Goal: Transaction & Acquisition: Purchase product/service

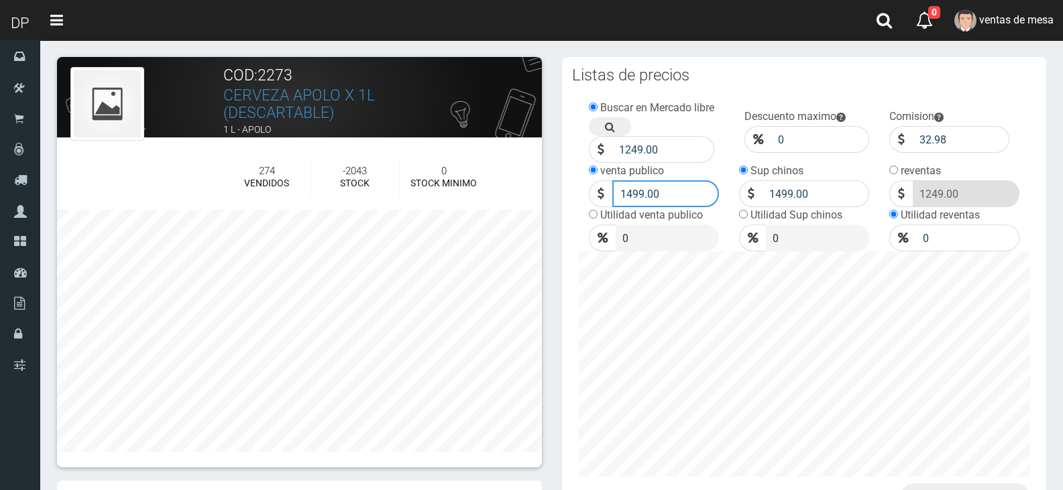
click at [698, 205] on input "1499.00" at bounding box center [665, 193] width 107 height 27
click at [697, 202] on input "1499.00" at bounding box center [665, 193] width 107 height 27
click at [687, 146] on input "number" at bounding box center [663, 149] width 103 height 27
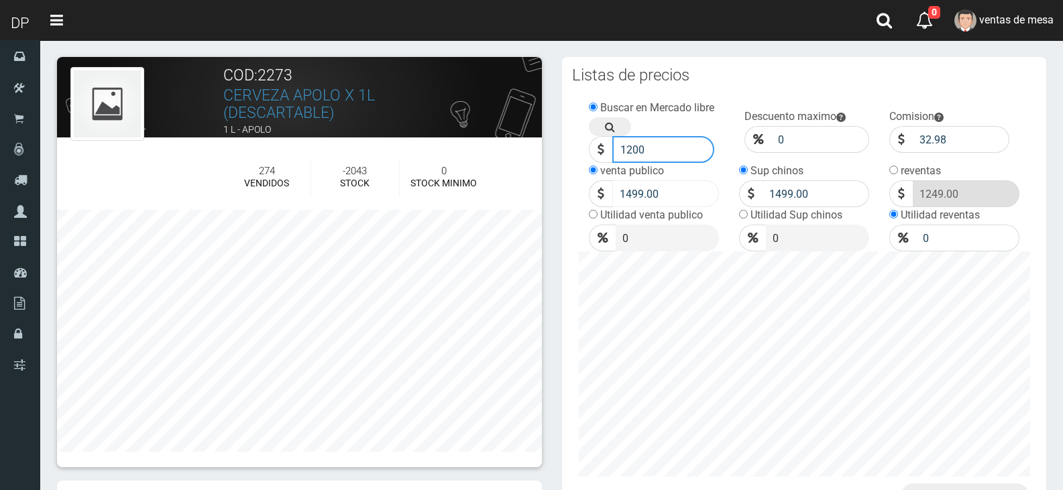
type input "1200"
click at [661, 202] on input "1499.00" at bounding box center [665, 193] width 107 height 27
type input "1450"
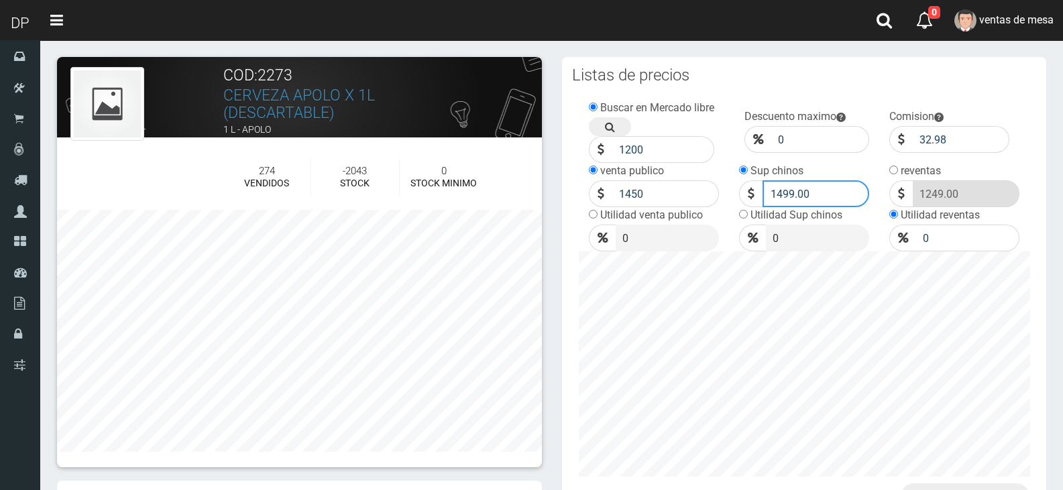
click at [789, 195] on input "1499.00" at bounding box center [815, 193] width 107 height 27
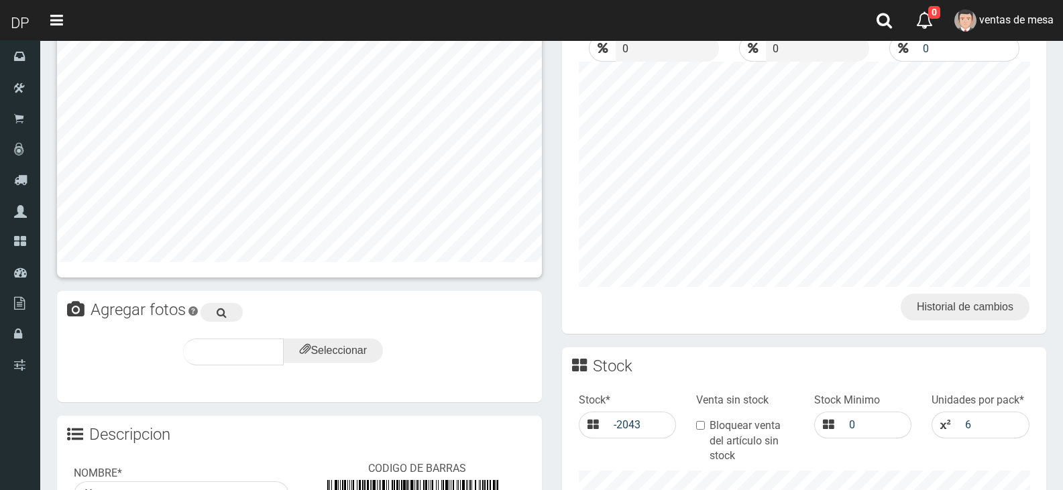
scroll to position [540, 0]
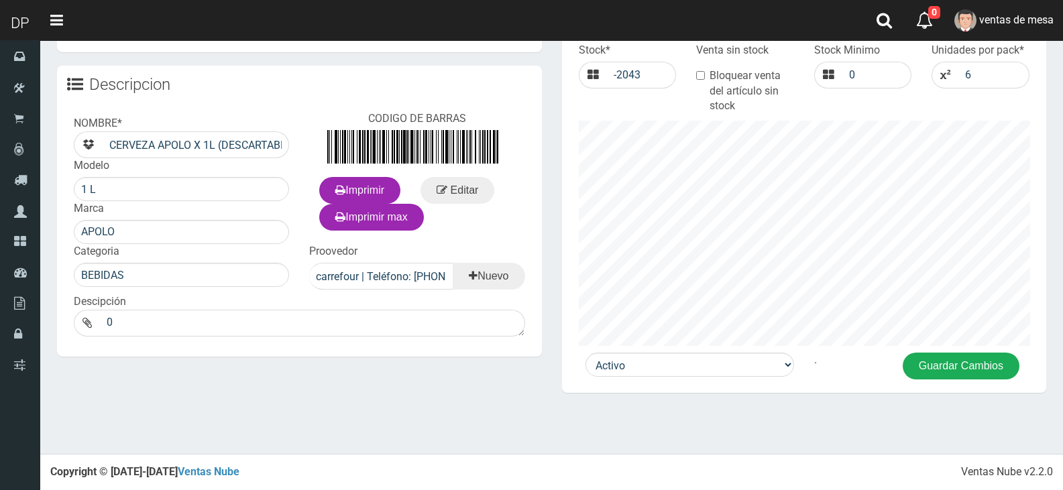
type input "1450"
click at [960, 375] on button "Guardar Cambios" at bounding box center [960, 366] width 117 height 27
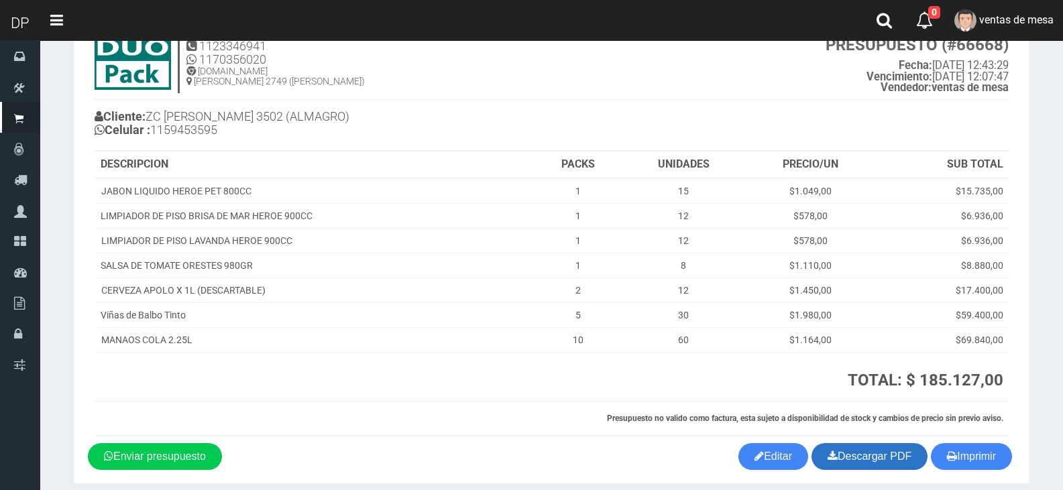
scroll to position [105, 0]
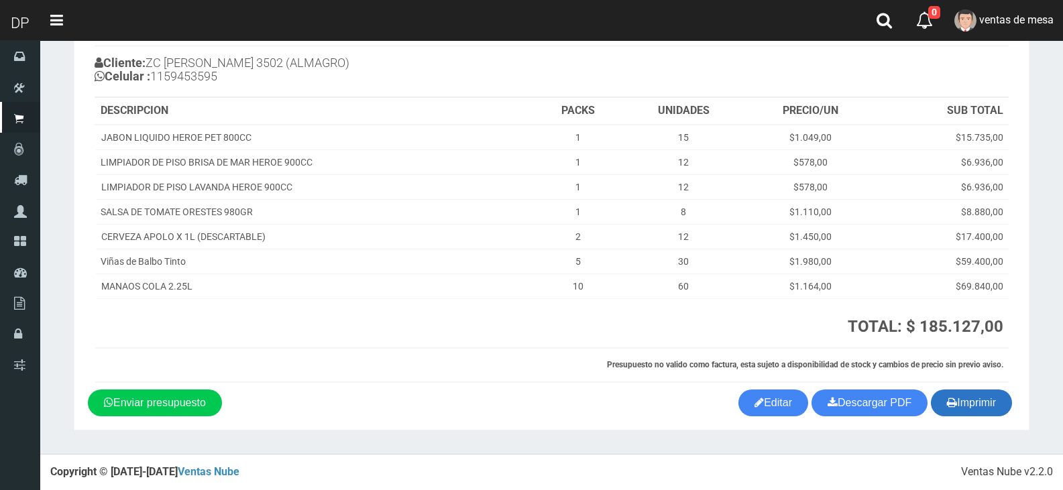
click at [951, 399] on icon "button" at bounding box center [952, 402] width 10 height 19
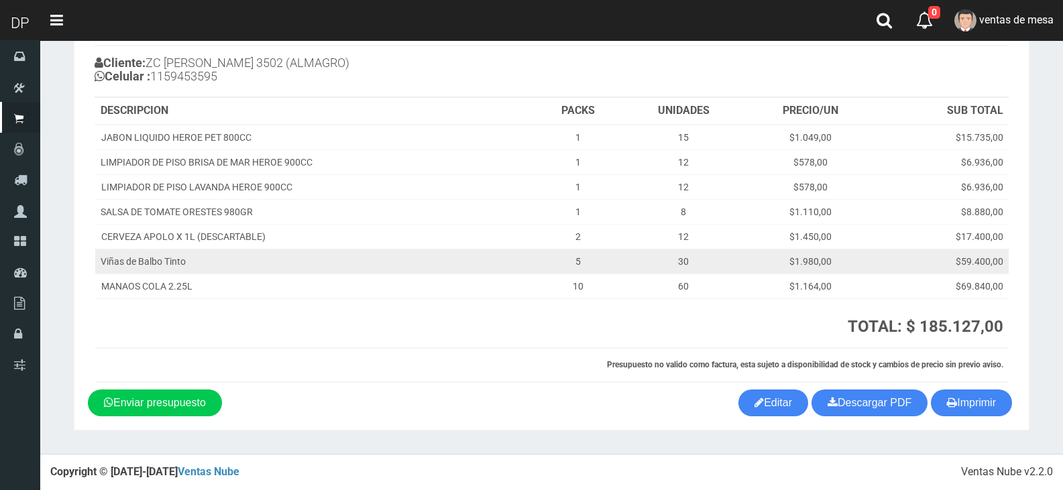
click at [530, 272] on td "Viñas de Balbo Tinto" at bounding box center [314, 261] width 439 height 25
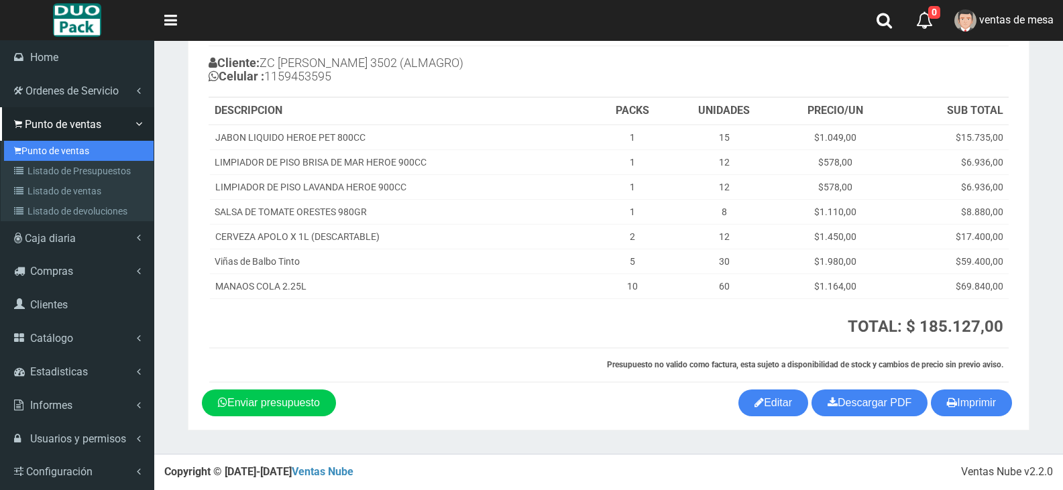
click at [29, 155] on link "Punto de ventas" at bounding box center [79, 151] width 150 height 20
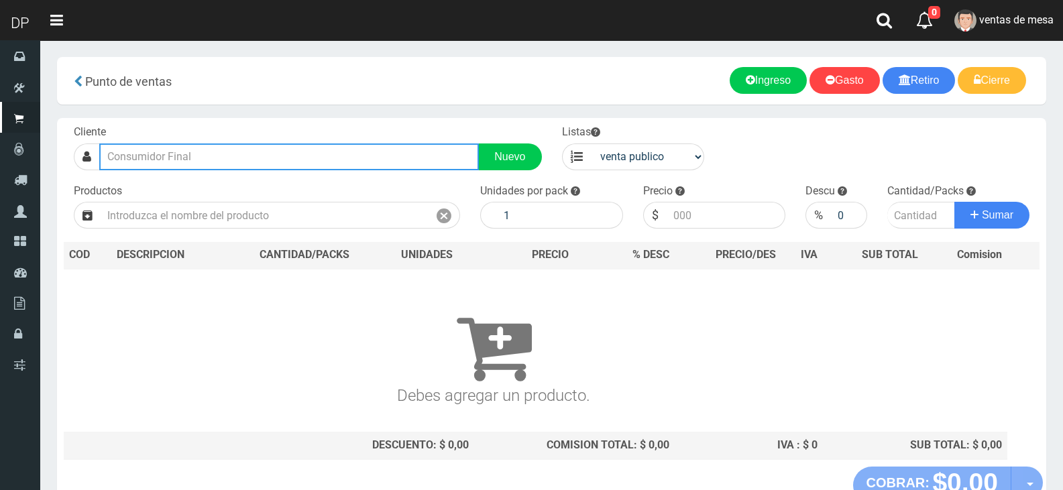
click at [390, 161] on input "text" at bounding box center [289, 156] width 380 height 27
type input "boedo 10"
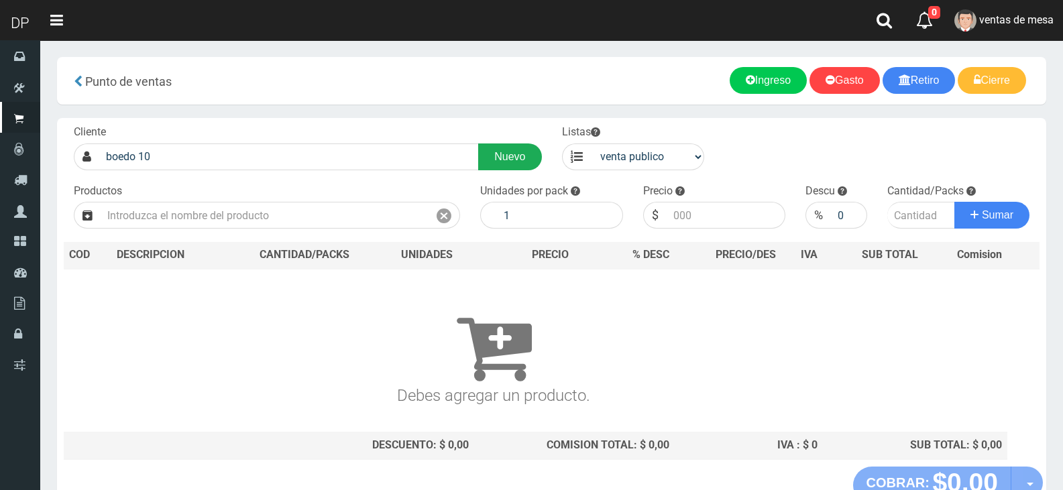
click at [499, 156] on link "Nuevo" at bounding box center [509, 156] width 63 height 27
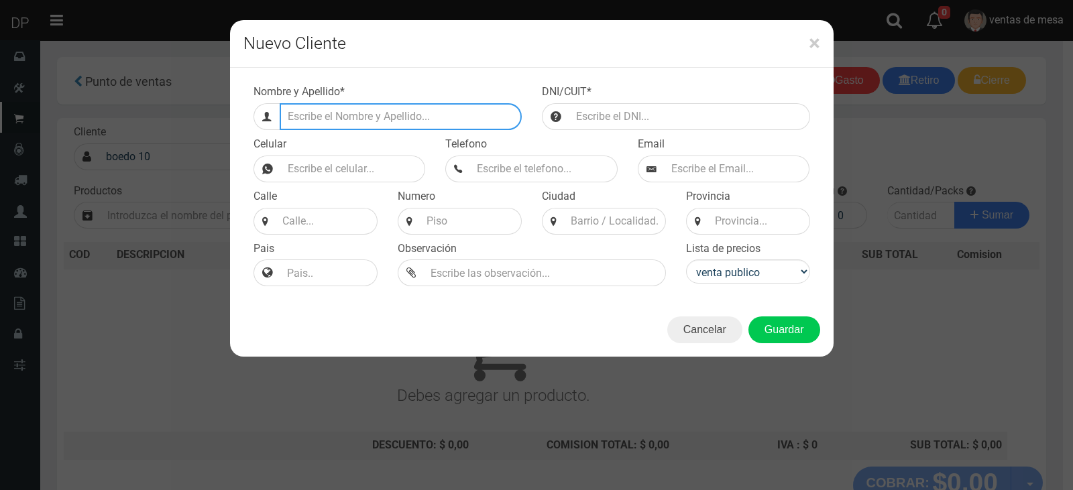
click at [369, 121] on input "Efectivo a retirar" at bounding box center [401, 116] width 242 height 27
type input "b"
type input "BOEDO 1039 (BOEDO)"
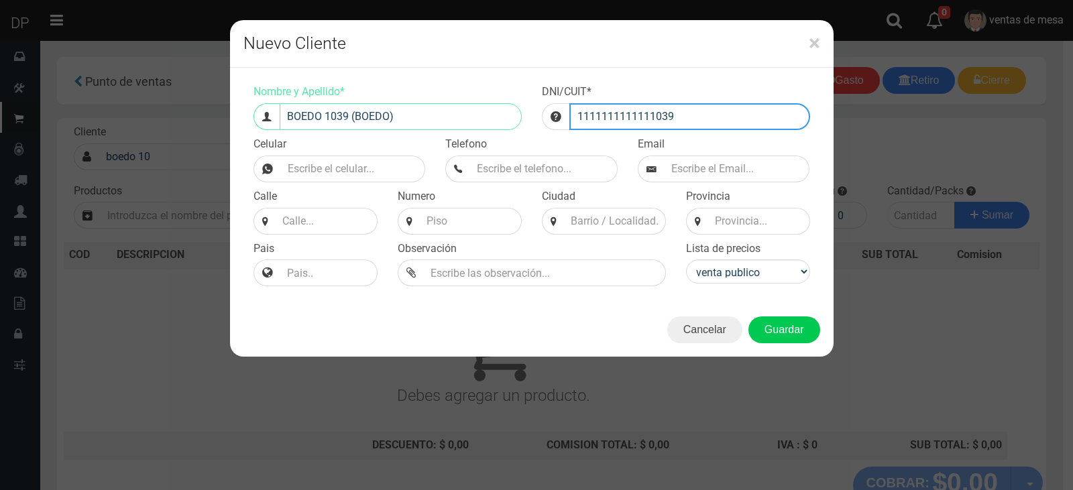
type input "1111111111111039"
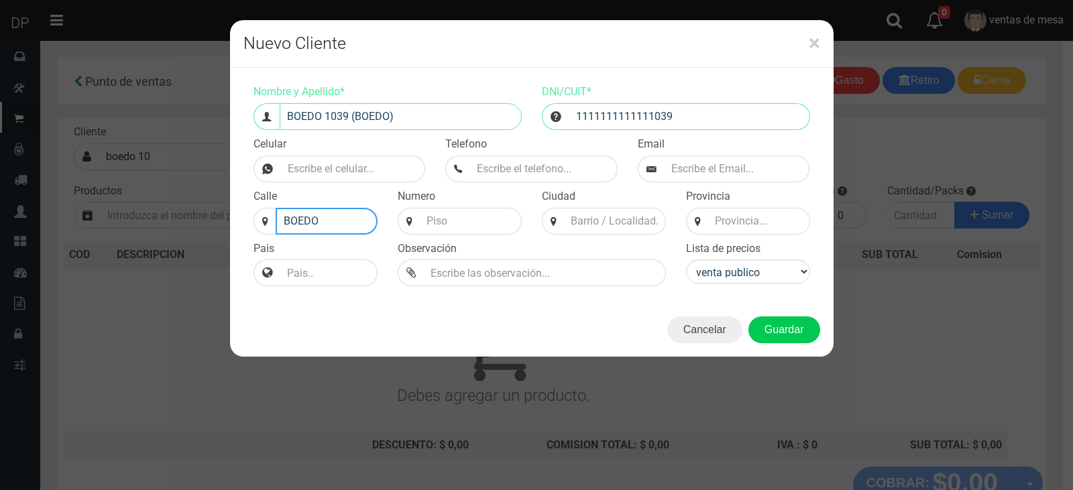
type input "BOEDO"
type input "1039"
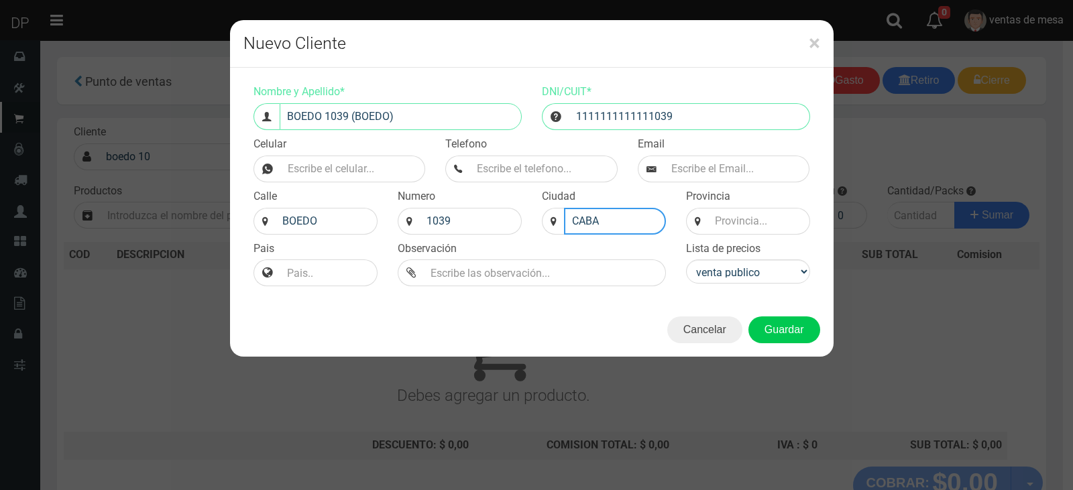
type input "CABA"
type input "BS AS"
click at [752, 272] on select "venta publico Sup chinos reventas" at bounding box center [748, 271] width 124 height 24
select select "2"
click at [686, 259] on select "venta publico Sup chinos reventas" at bounding box center [748, 271] width 124 height 24
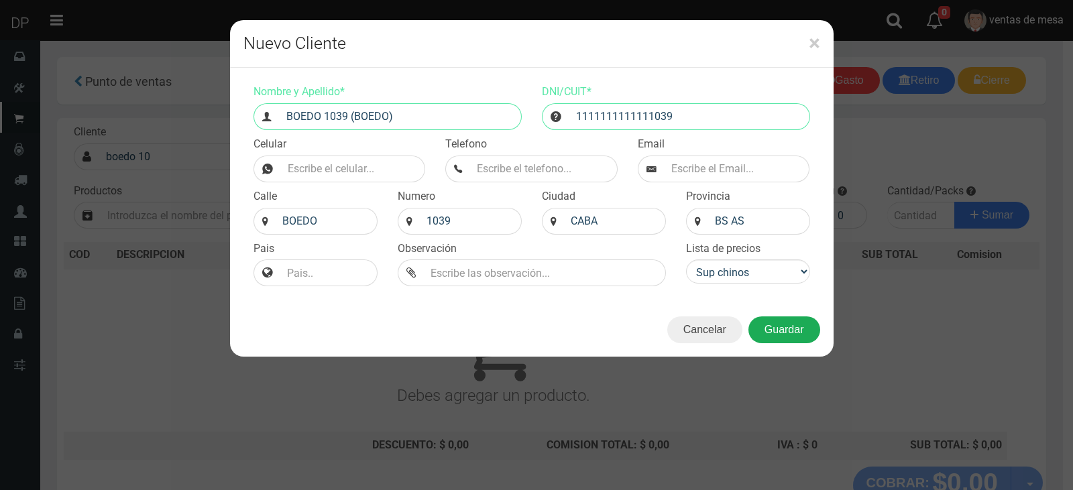
click at [772, 325] on button "Guardar" at bounding box center [784, 329] width 72 height 27
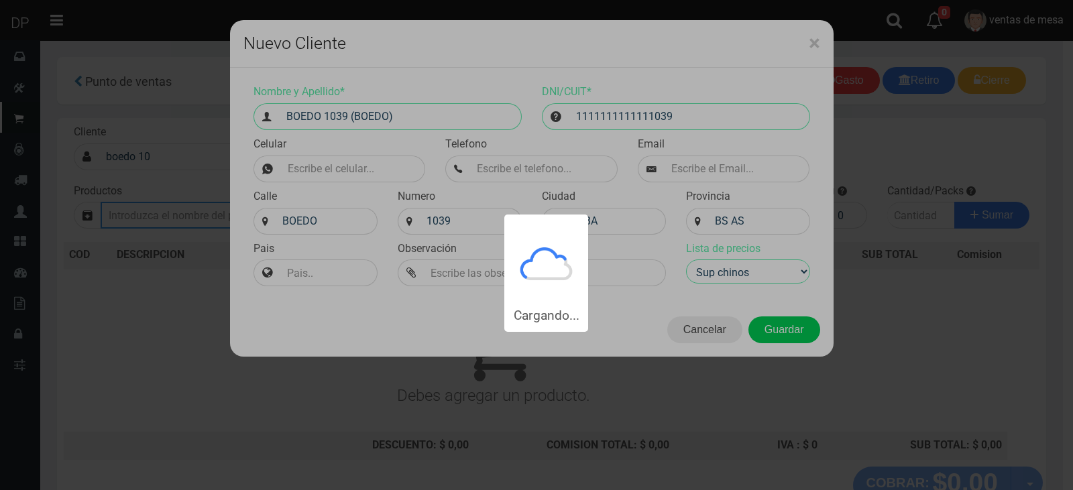
type input "BOEDO 1039 (BOEDO) | Documento: 1111111111111039"
select select "2"
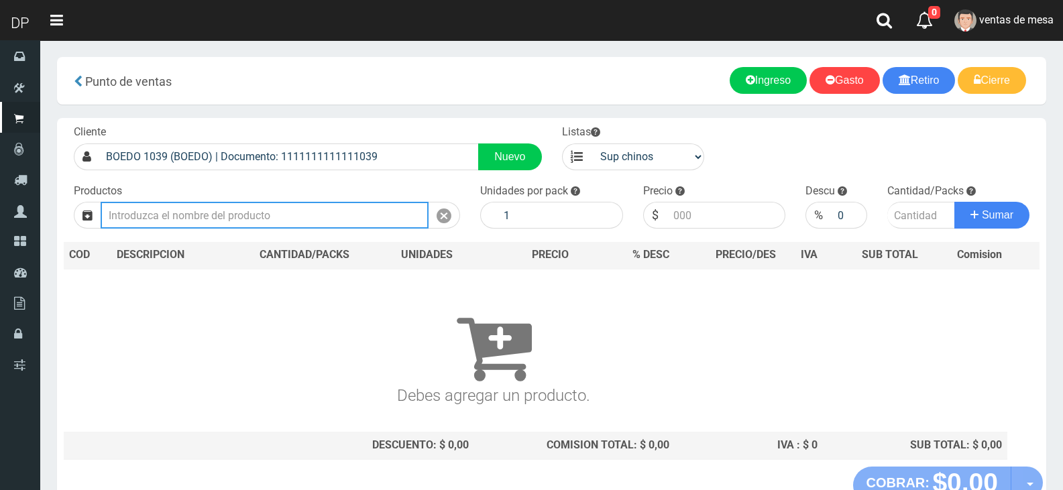
click at [298, 205] on input "text" at bounding box center [265, 215] width 328 height 27
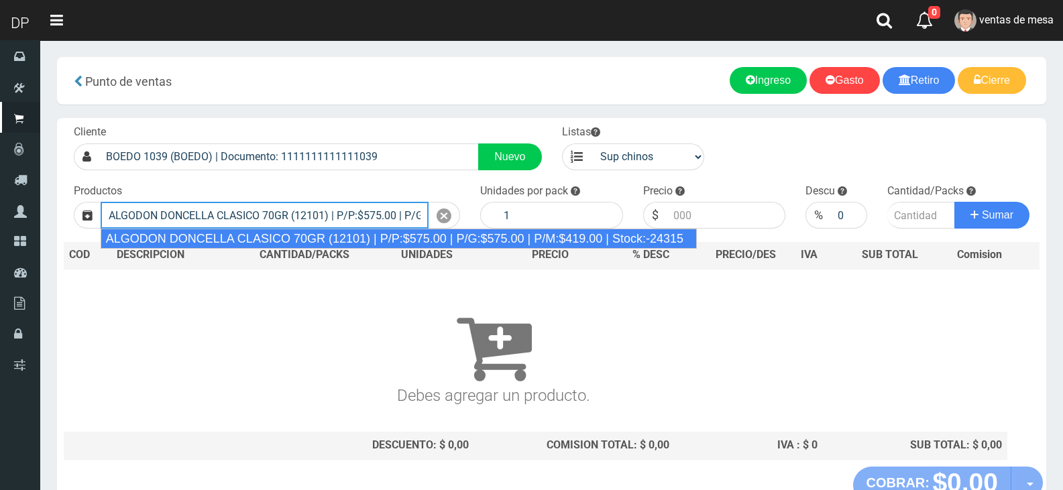
type input "ALGODON DONCELLA CLASICO 70GR (12101) | P/P:$575.00 | P/G:$575.00 | P/M:$419.00…"
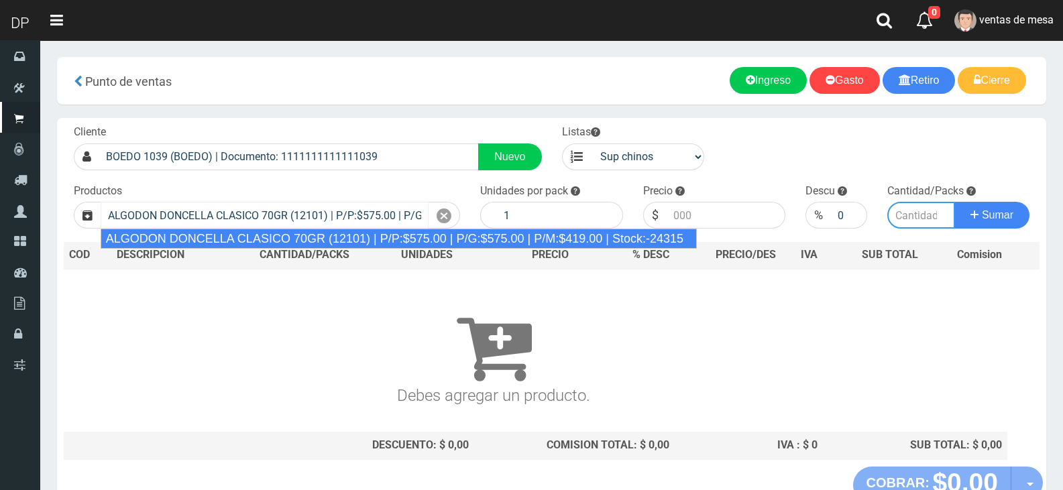
type input "40"
type input "575.00"
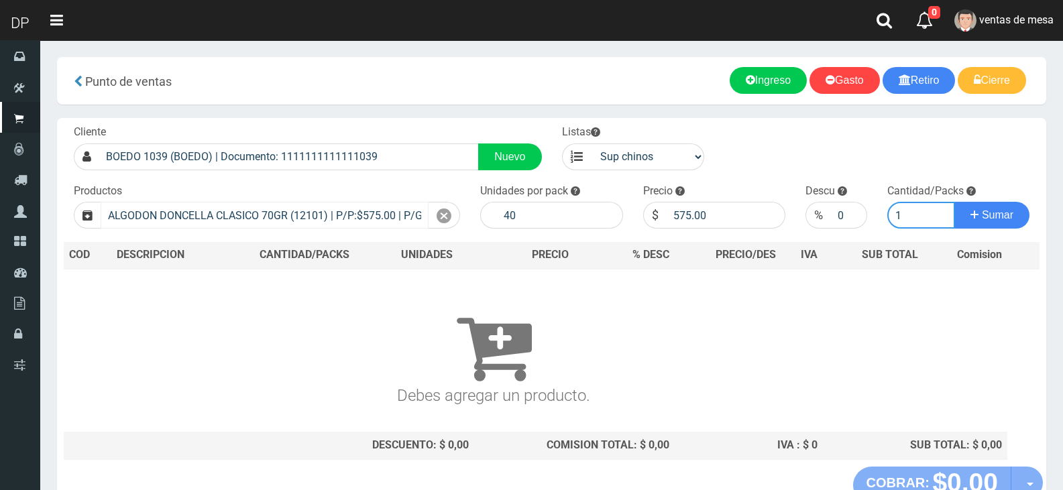
type input "1"
click at [954, 202] on button "Sumar" at bounding box center [991, 215] width 75 height 27
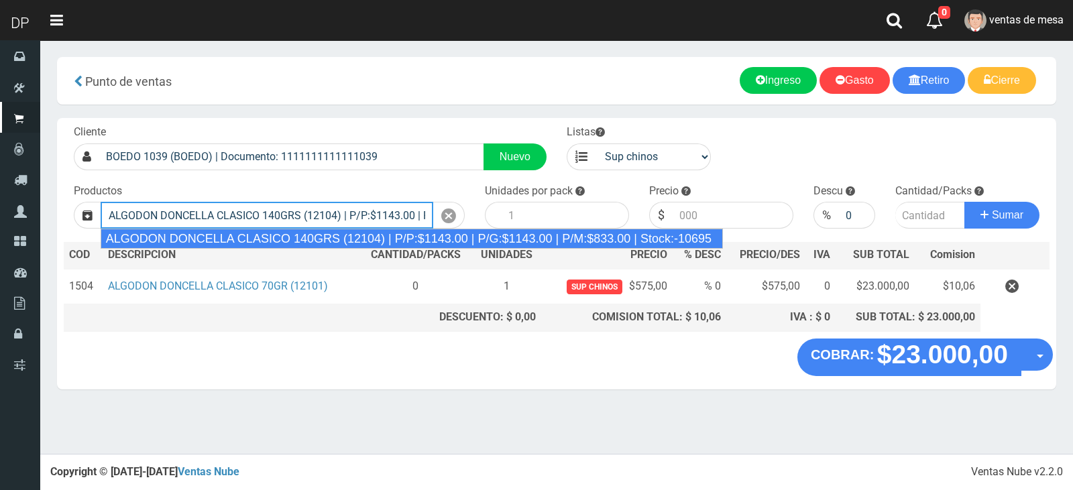
type input "ALGODON DONCELLA CLASICO 140GRS (12104) | P/P:$1143.00 | P/G:$1143.00 | P/M:$83…"
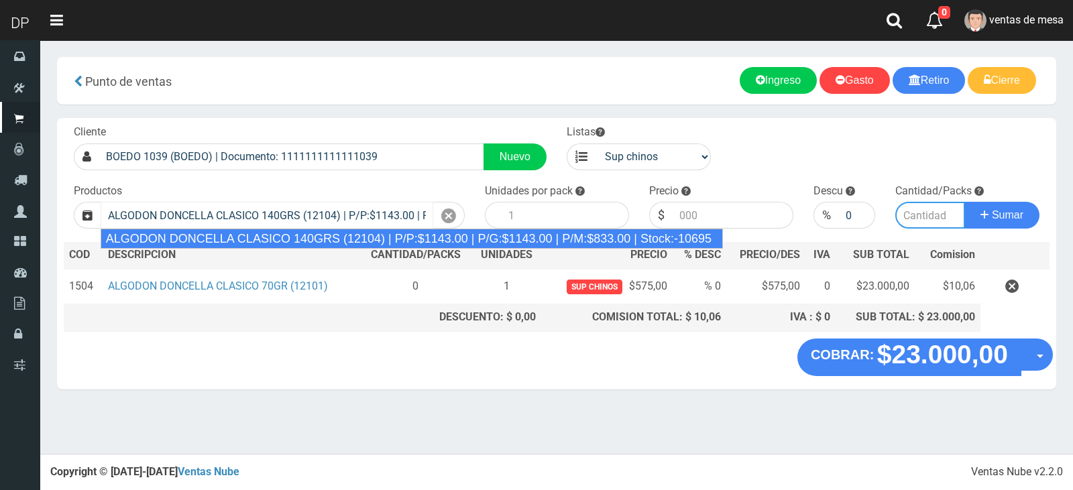
type input "20"
type input "1143.00"
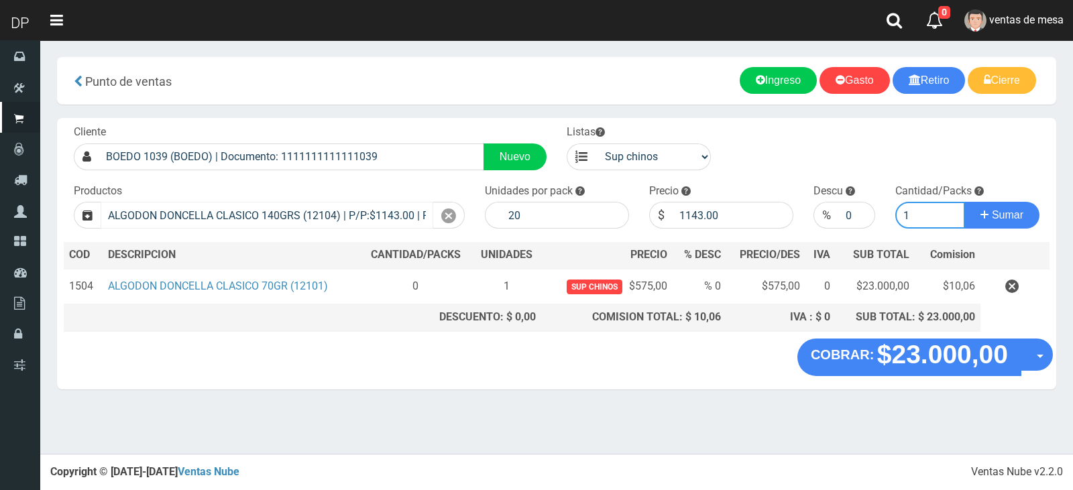
type input "1"
click at [964, 202] on button "Sumar" at bounding box center [1001, 215] width 75 height 27
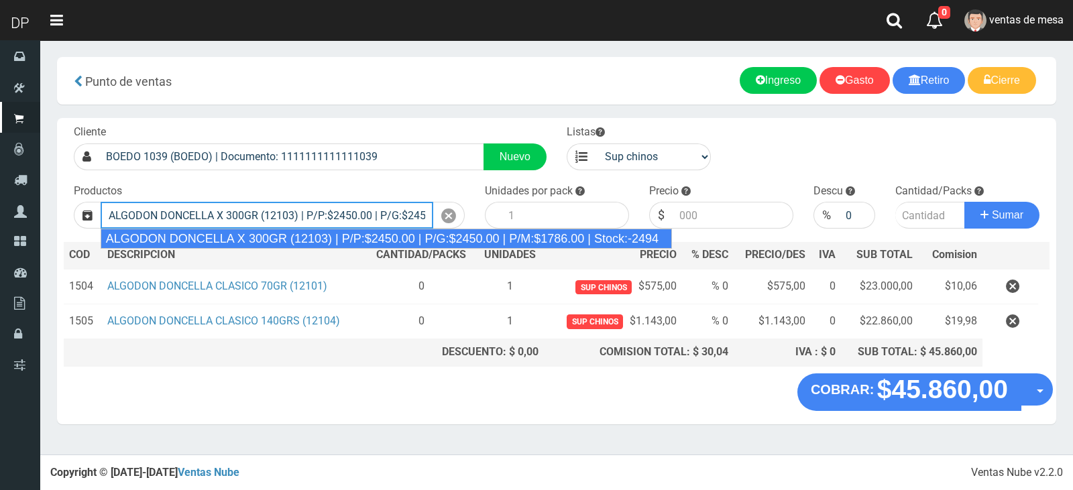
type input "ALGODON DONCELLA X 300GR (12103) | P/P:$2450.00 | P/G:$2450.00 | P/M:$1786.00 |…"
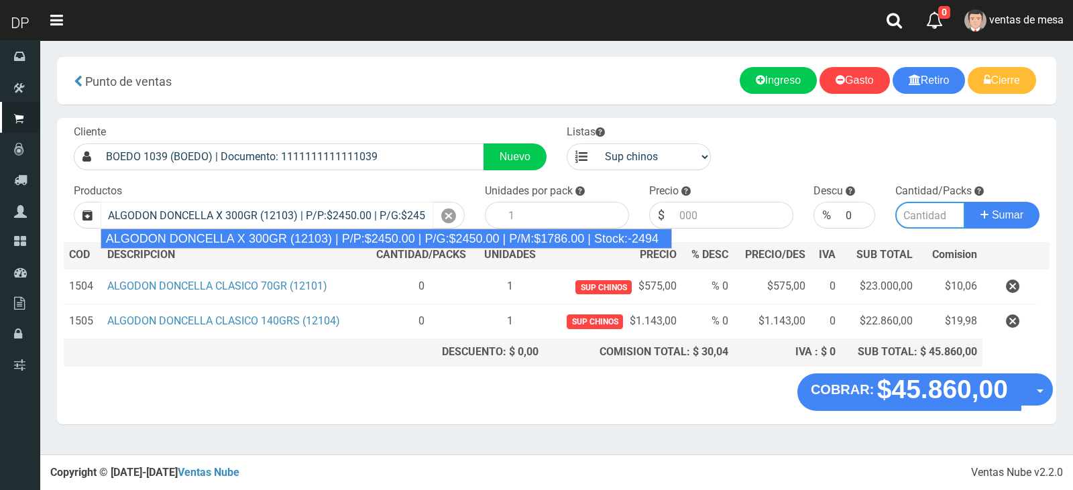
type input "10"
type input "2450.00"
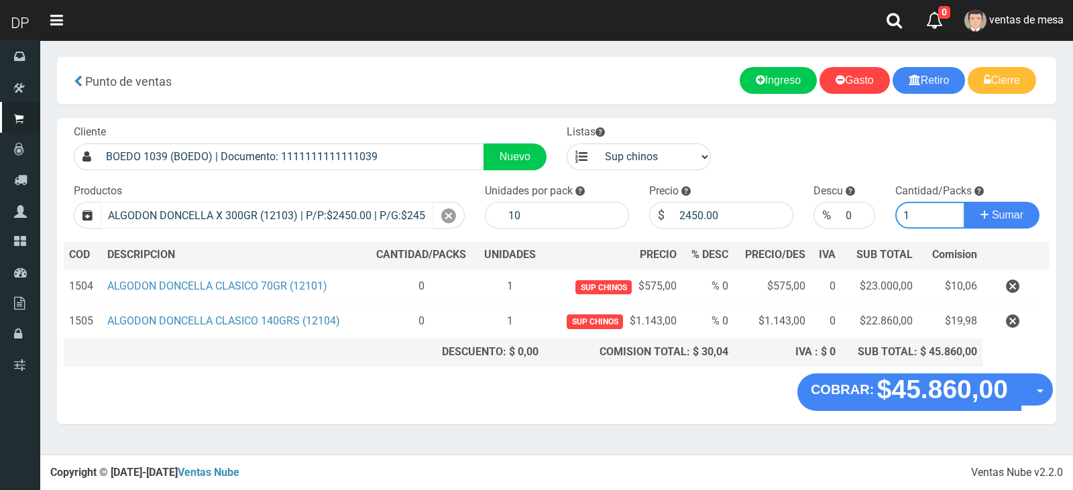
type input "1"
click at [964, 202] on button "Sumar" at bounding box center [1001, 215] width 75 height 27
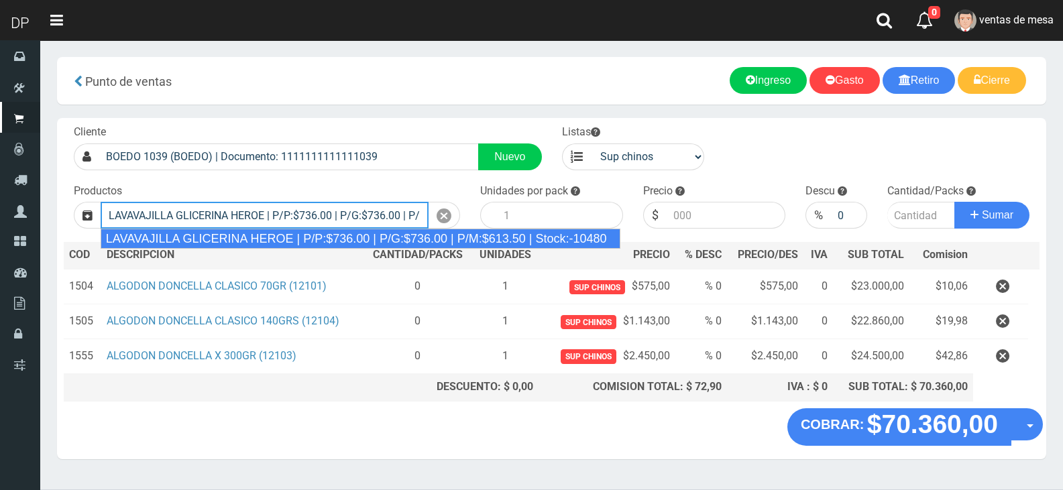
type input "LAVAVAJILLA GLICERINA HEROE | P/P:$736.00 | P/G:$736.00 | P/M:$613.50 | Stock:-…"
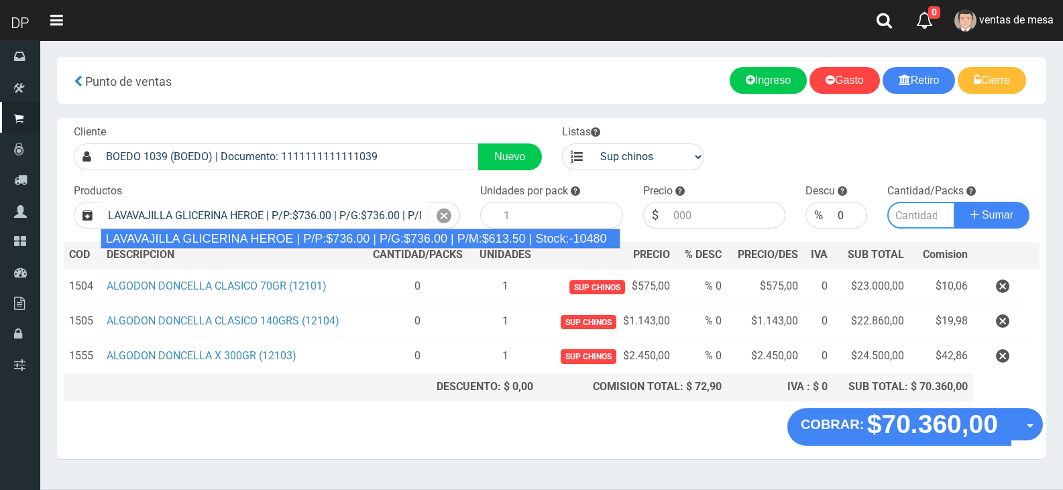
type input "15"
type input "736.00"
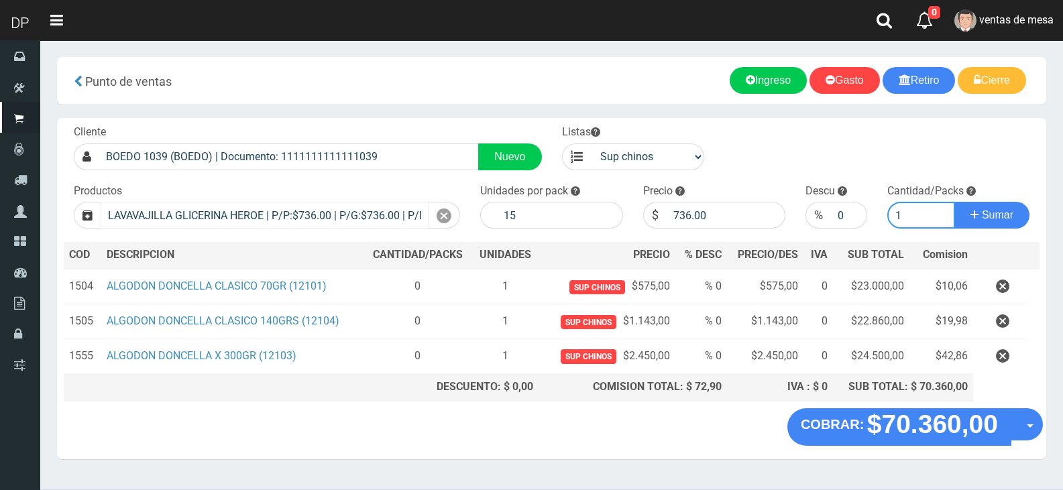
type input "1"
click at [954, 202] on button "Sumar" at bounding box center [991, 215] width 75 height 27
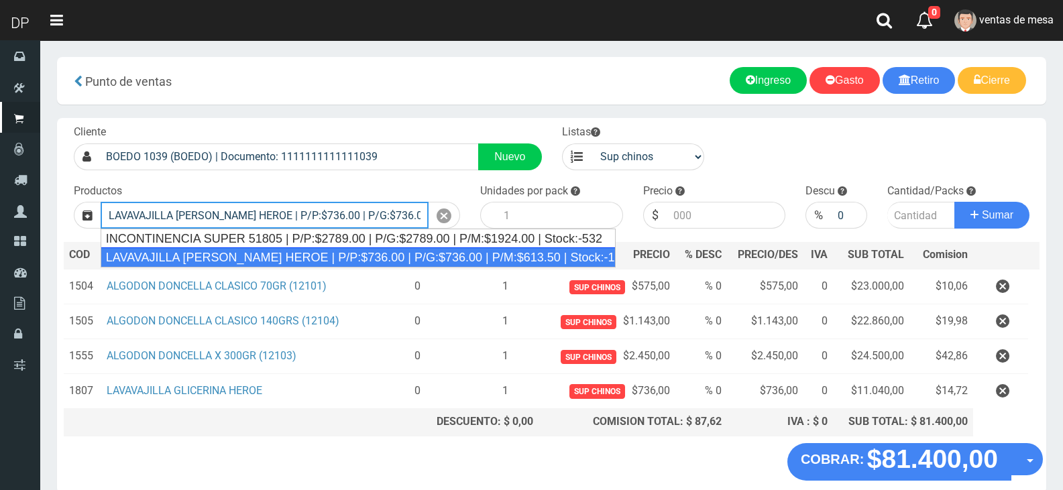
type input "LAVAVAJILLA LIMON HEROE | P/P:$736.00 | P/G:$736.00 | P/M:$613.50 | Stock:-15533"
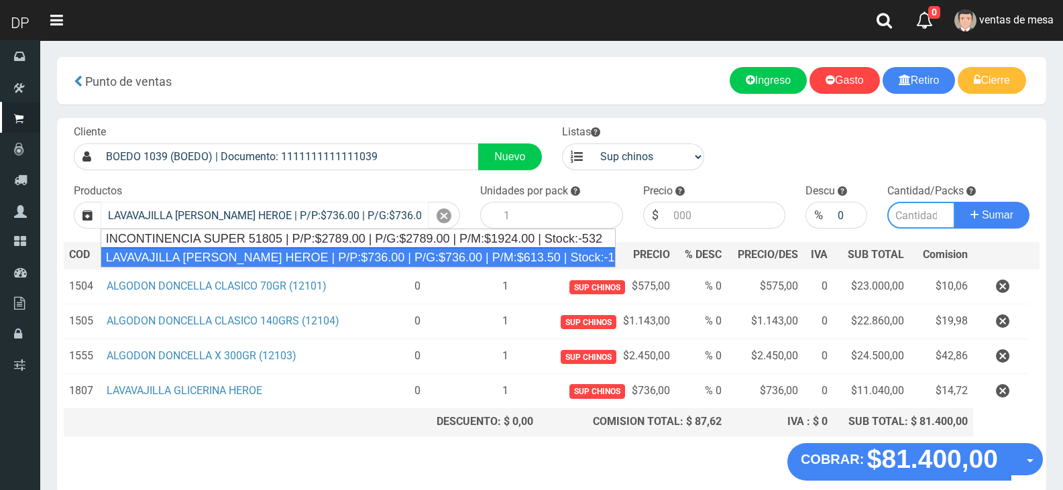
type input "15"
type input "736.00"
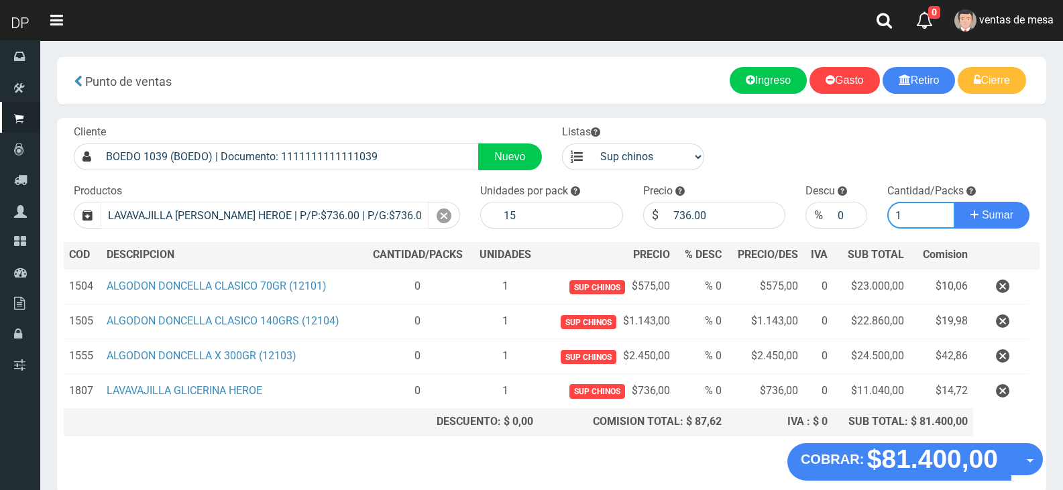
type input "1"
click at [954, 202] on button "Sumar" at bounding box center [991, 215] width 75 height 27
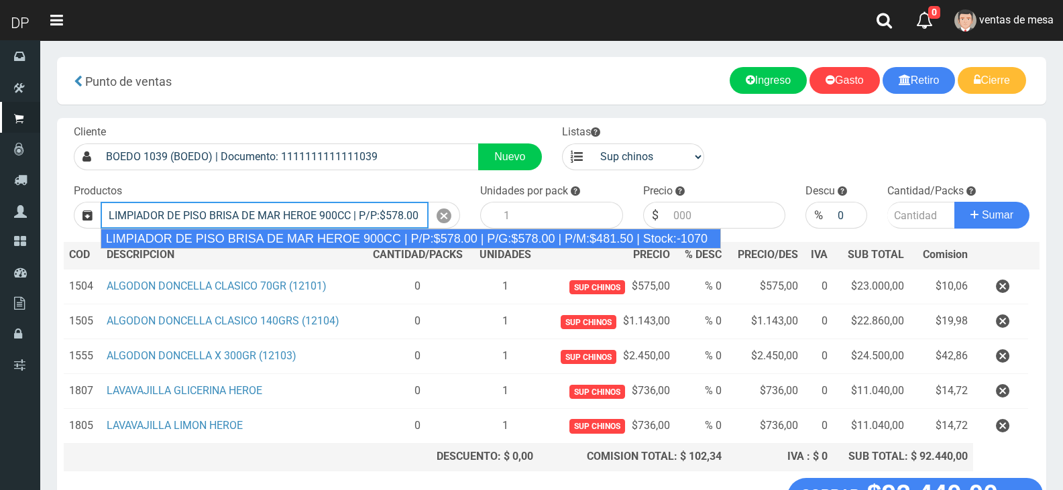
type input "LIMPIADOR DE PISO BRISA DE MAR HEROE 900CC | P/P:$578.00 | P/G:$578.00 | P/M:$4…"
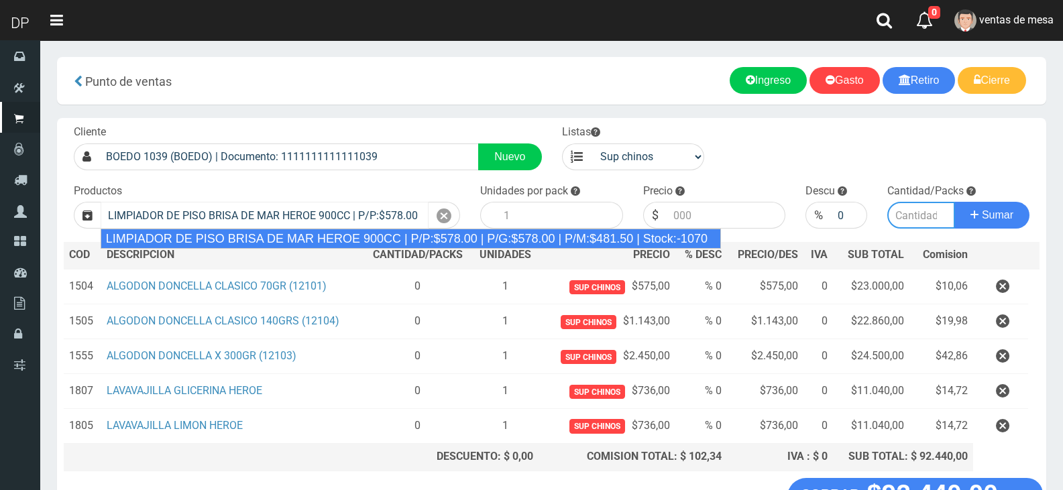
type input "12"
type input "578.00"
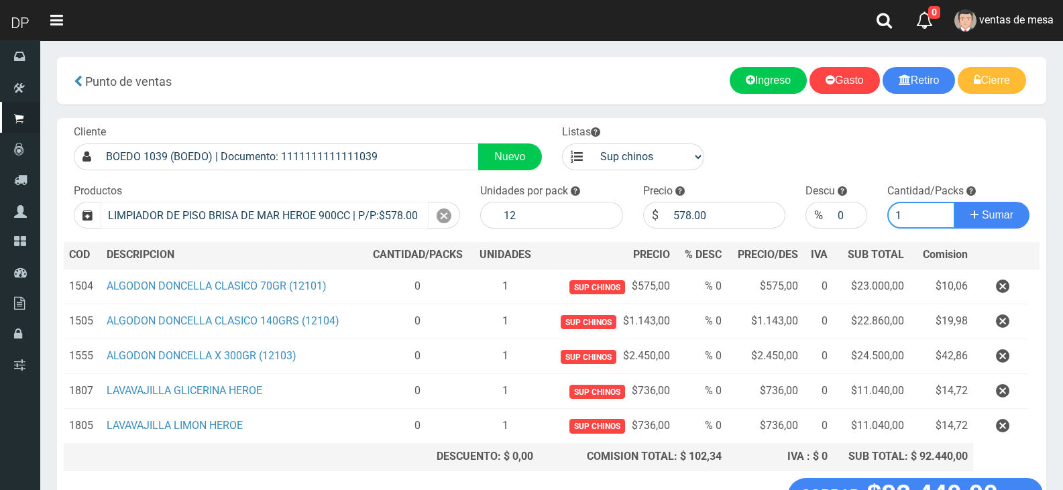
type input "1"
click at [954, 202] on button "Sumar" at bounding box center [991, 215] width 75 height 27
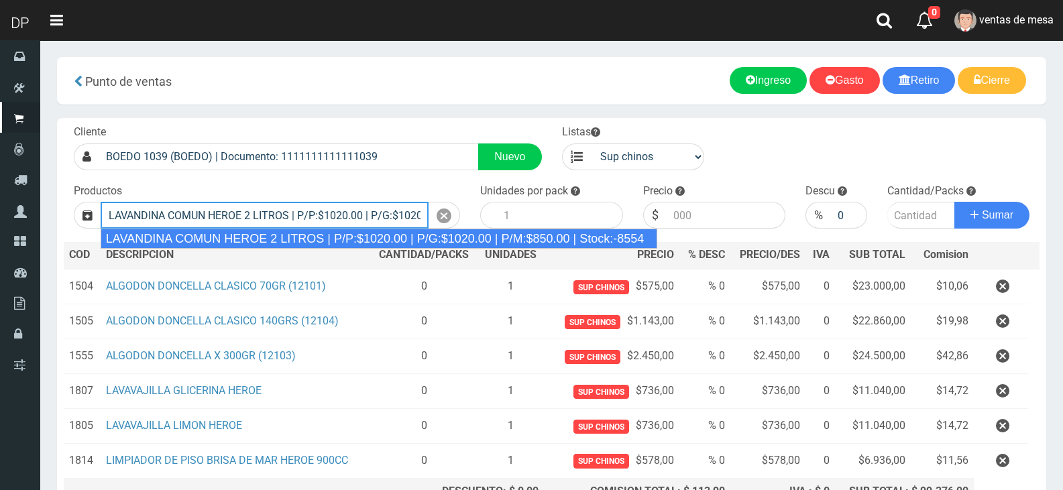
type input "LAVANDINA COMUN HEROE 2 LITROS | P/P:$1020.00 | P/G:$1020.00 | P/M:$850.00 | St…"
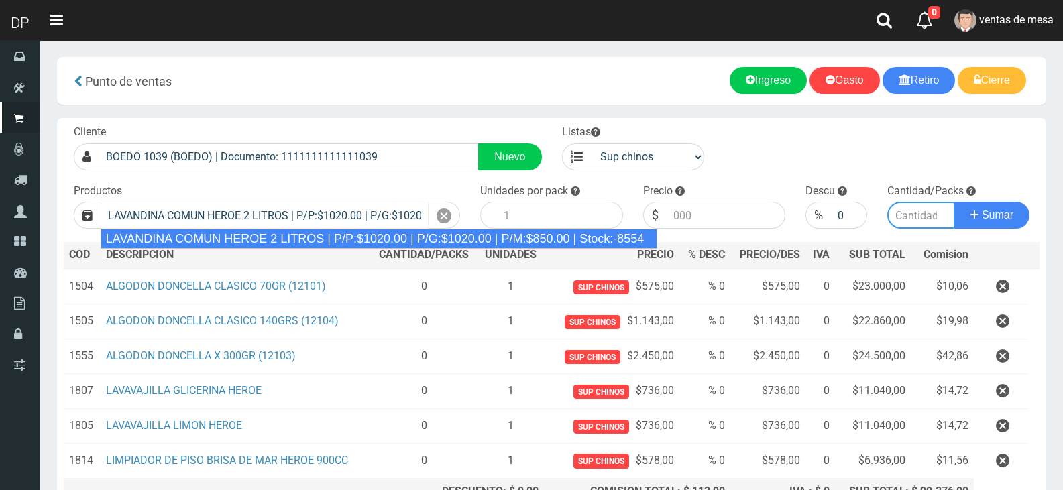
type input "8"
type input "1020.00"
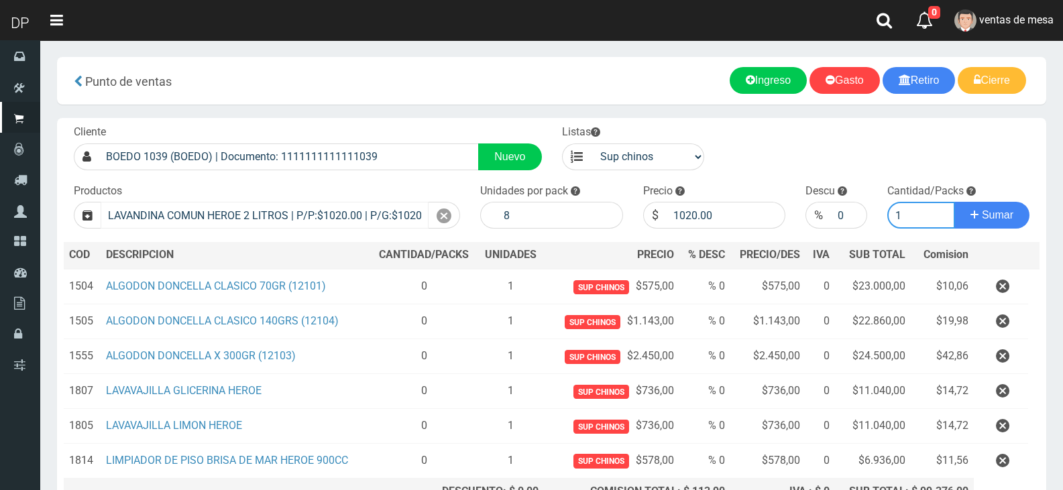
type input "1"
click at [954, 202] on button "Sumar" at bounding box center [991, 215] width 75 height 27
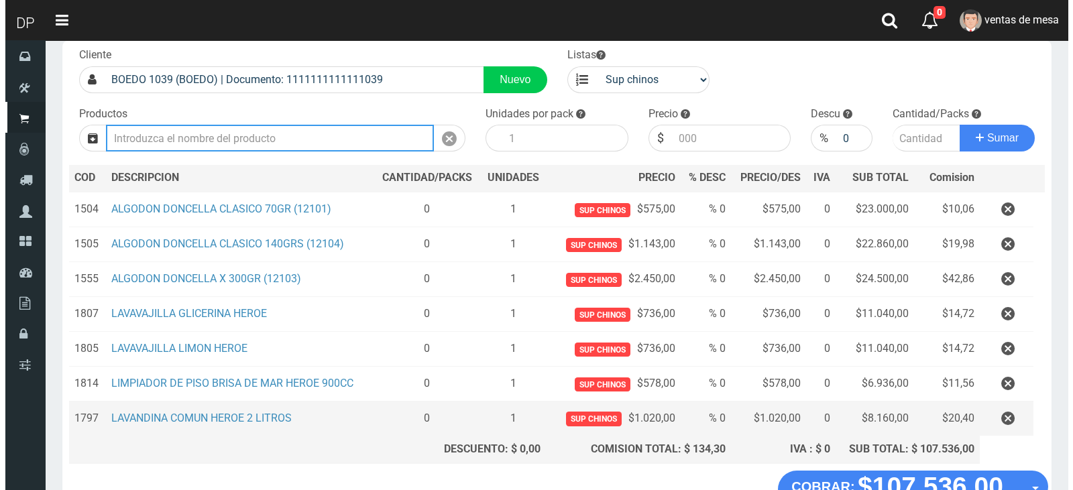
scroll to position [170, 0]
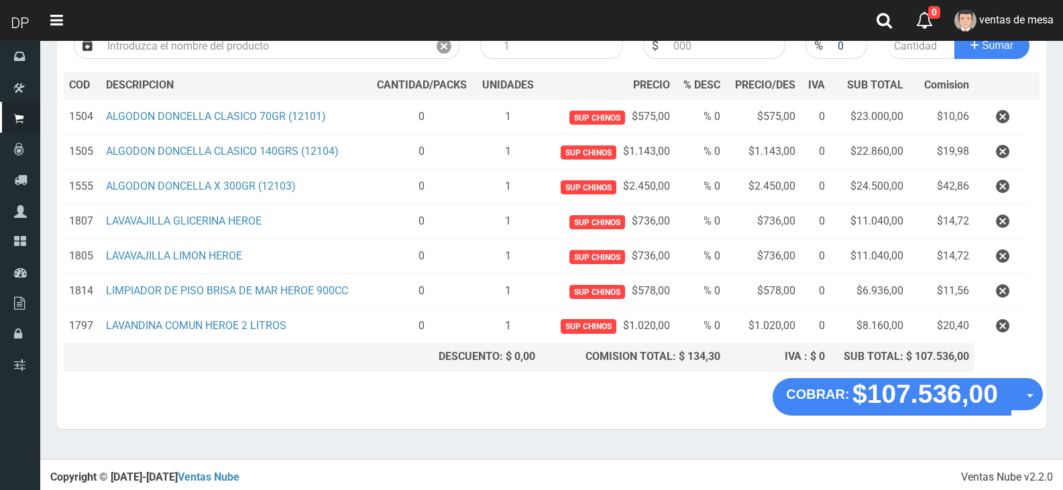
click at [1040, 394] on button "Opciones" at bounding box center [1026, 394] width 32 height 32
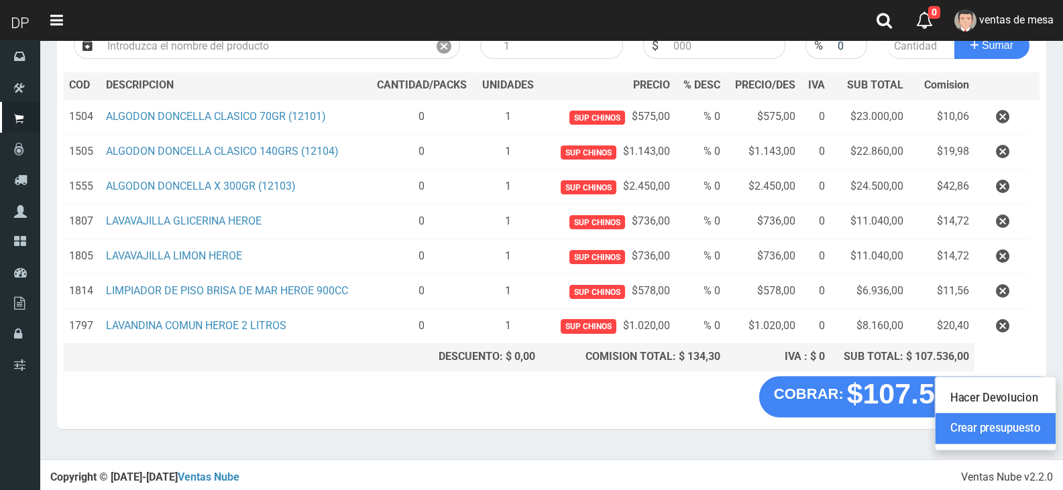
click at [1024, 427] on link "Crear presupuesto" at bounding box center [995, 428] width 120 height 31
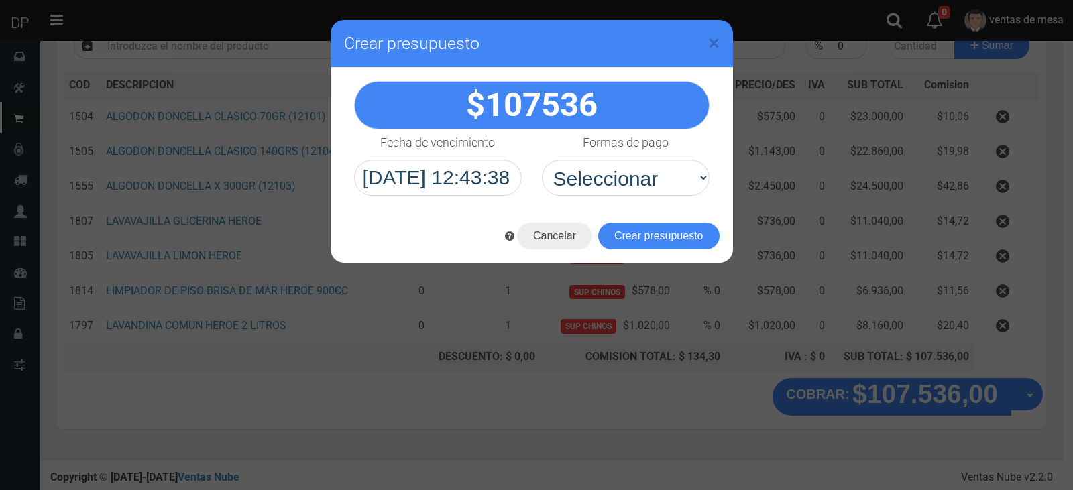
select select "Efectivo"
click at [542, 160] on select "Seleccionar Efectivo Tarjeta de Crédito Depósito Débito" at bounding box center [626, 178] width 168 height 36
click at [666, 229] on button "Crear presupuesto" at bounding box center [658, 236] width 121 height 27
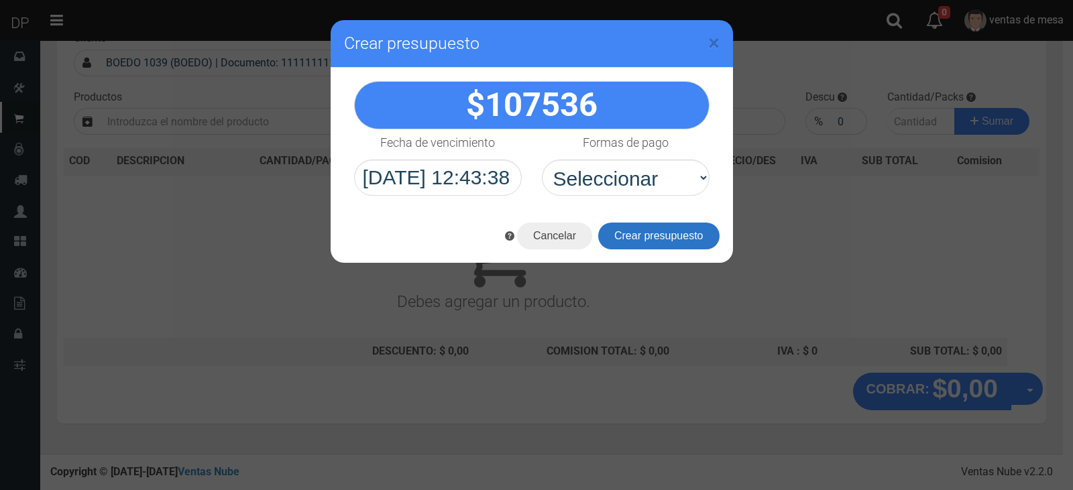
scroll to position [89, 0]
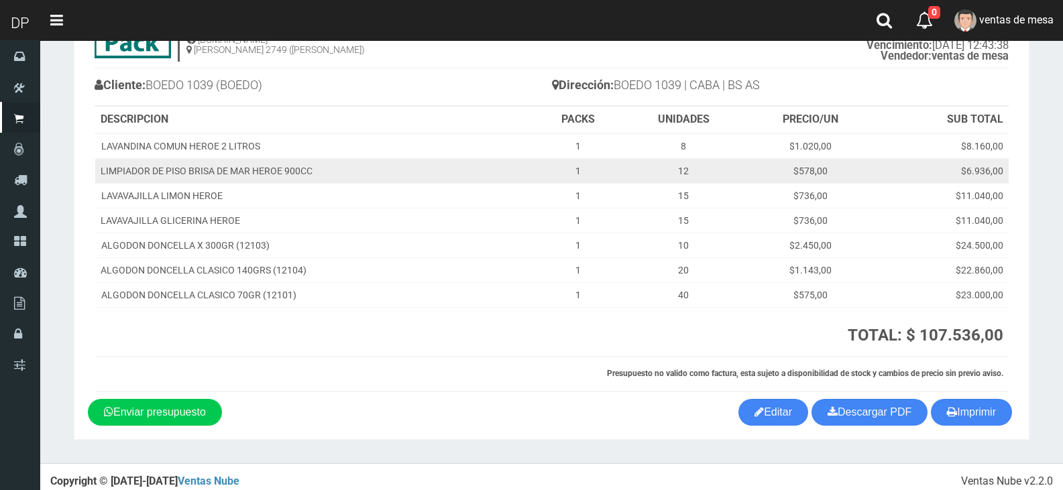
scroll to position [92, 0]
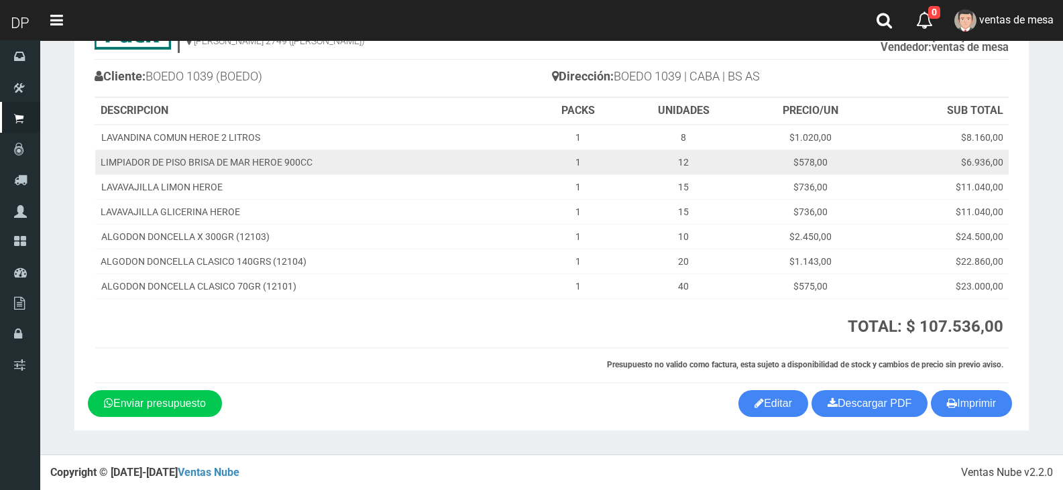
click at [423, 168] on td "LIMPIADOR DE PISO BRISA DE MAR HEROE 900CC" at bounding box center [314, 162] width 439 height 25
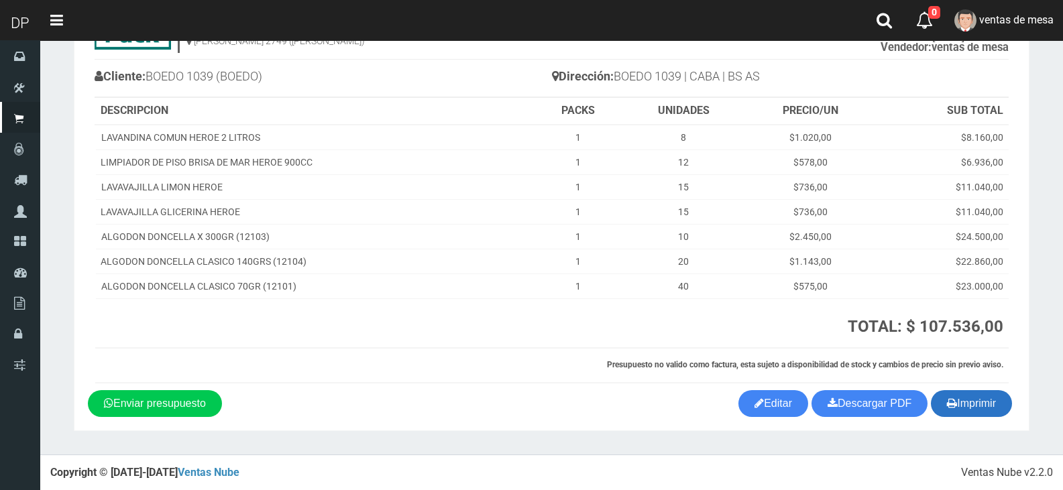
click at [957, 396] on button "Imprimir" at bounding box center [971, 403] width 81 height 27
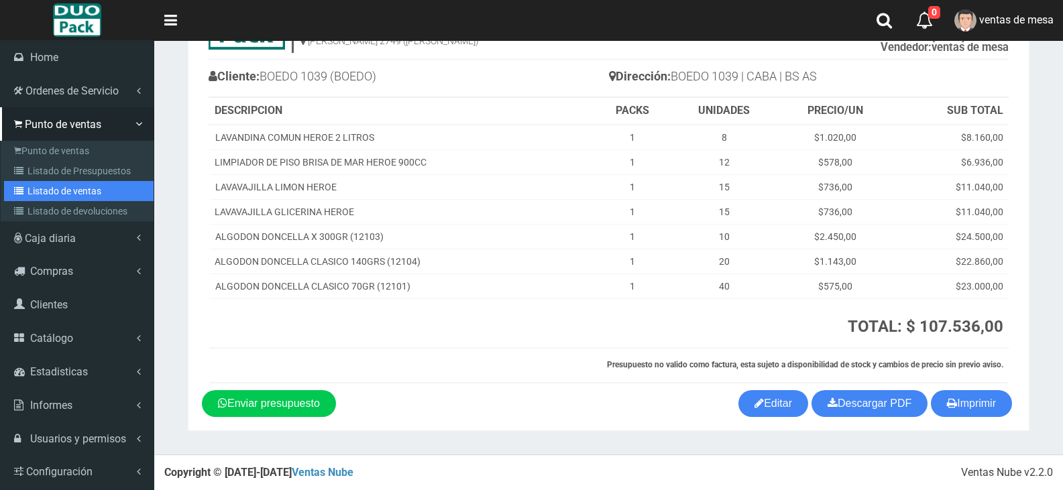
click at [42, 182] on link "Listado de ventas" at bounding box center [79, 191] width 150 height 20
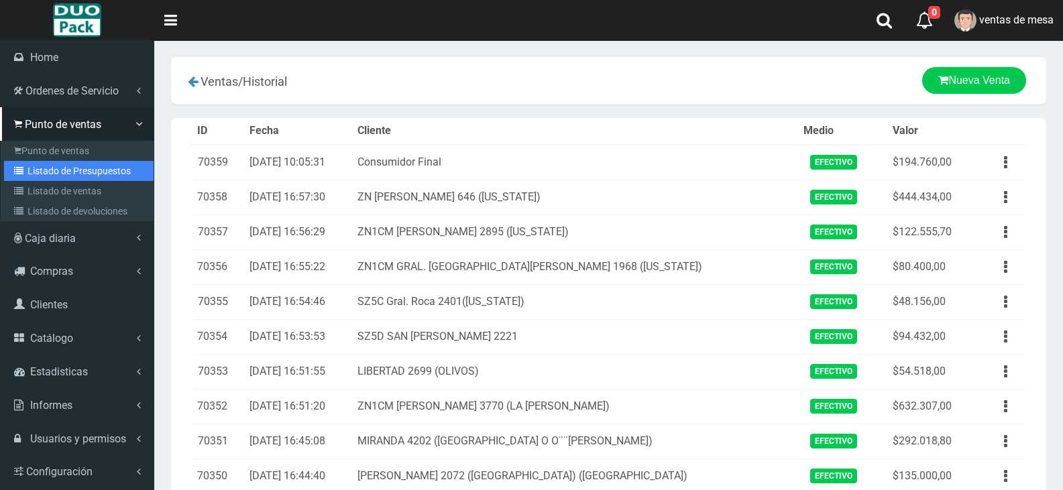
click at [35, 168] on link "Listado de Presupuestos" at bounding box center [79, 171] width 150 height 20
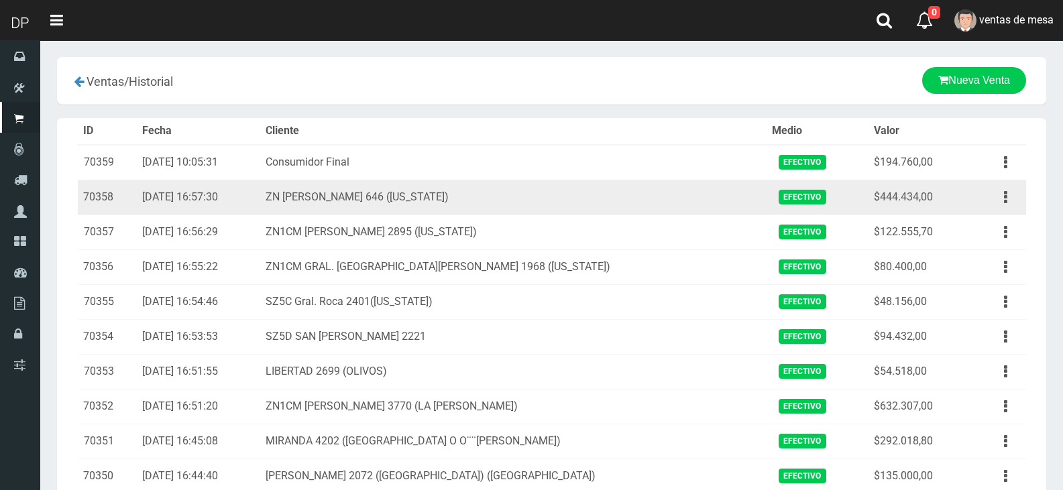
click at [374, 211] on td "ZN [PERSON_NAME] 646 ([US_STATE])" at bounding box center [513, 197] width 506 height 35
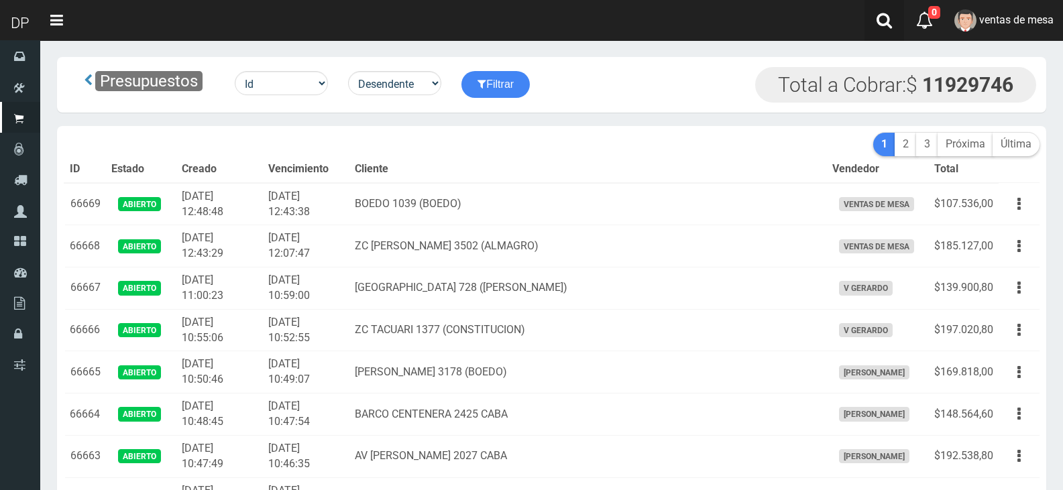
click at [893, 32] on link at bounding box center [884, 20] width 40 height 41
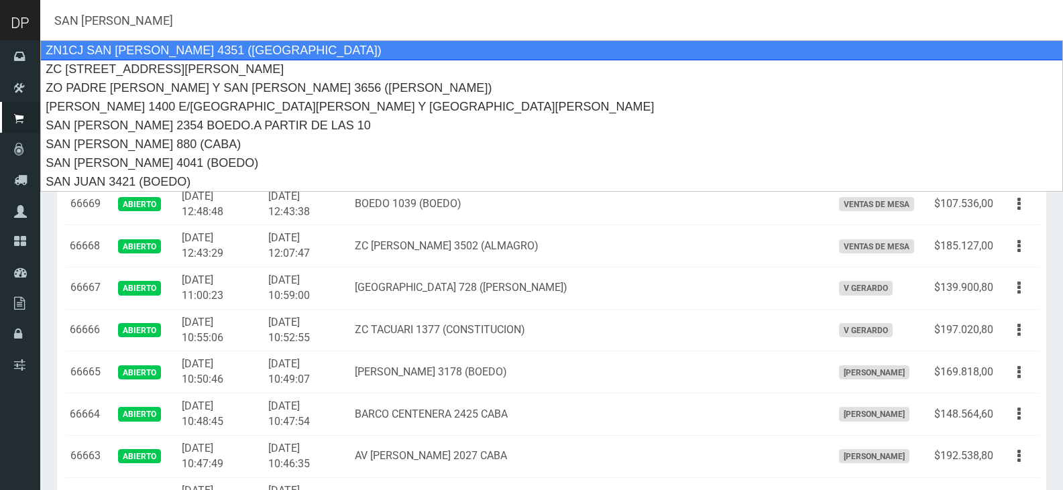
click at [249, 45] on div "ZN1CJ SAN [PERSON_NAME] 4351 ([GEOGRAPHIC_DATA])" at bounding box center [551, 50] width 1023 height 20
type input "ZN1CJ SAN [PERSON_NAME] 4351 ([GEOGRAPHIC_DATA])"
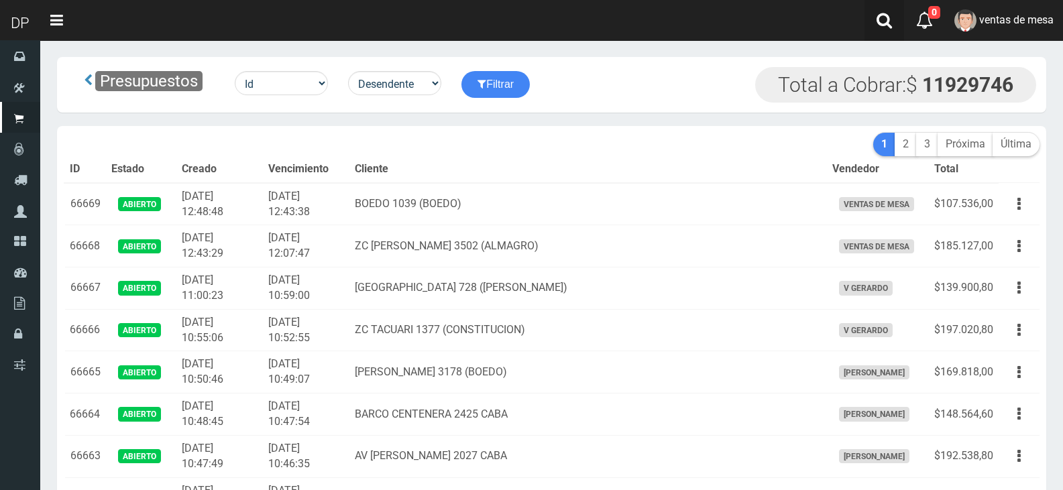
click at [881, 24] on icon at bounding box center [883, 20] width 15 height 17
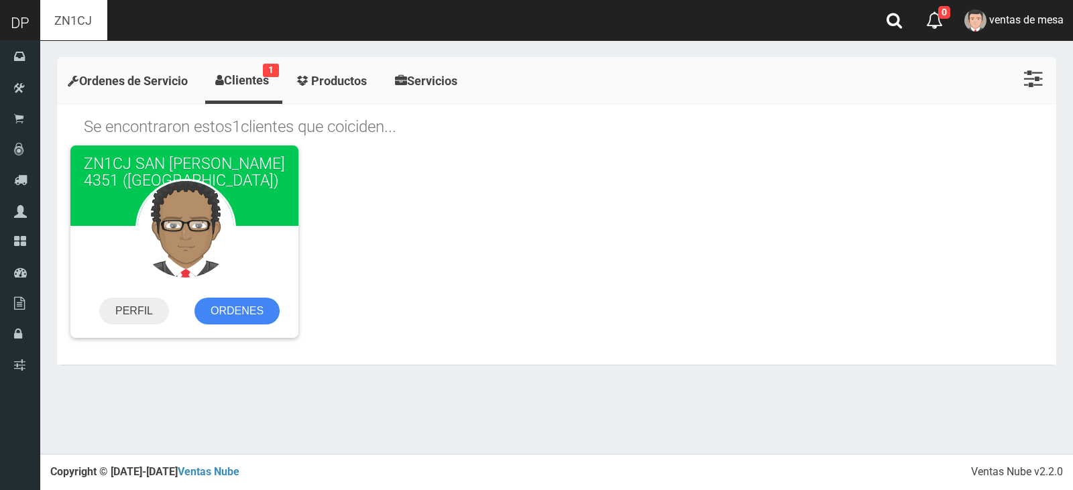
click at [261, 318] on link "ORDENES" at bounding box center [236, 311] width 85 height 27
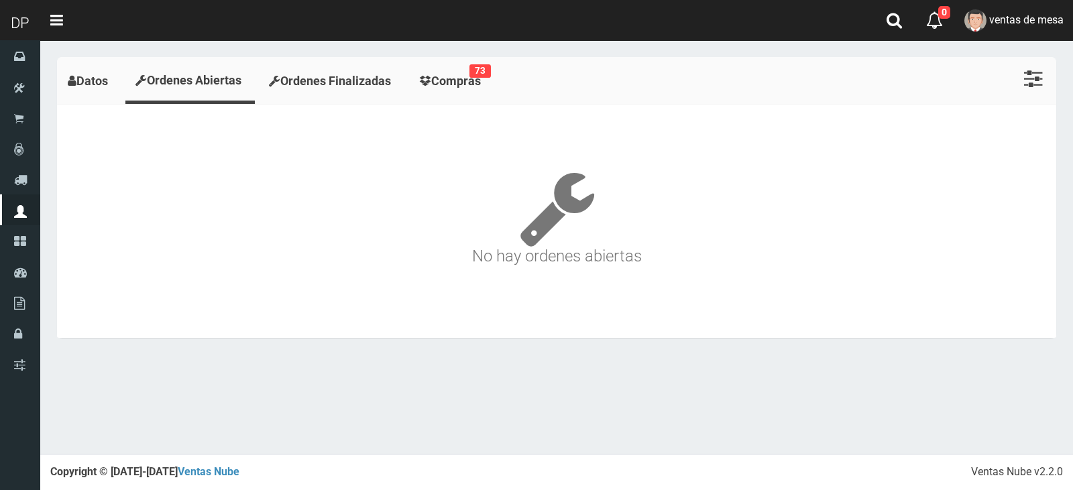
click at [442, 78] on span "Compras" at bounding box center [456, 81] width 50 height 14
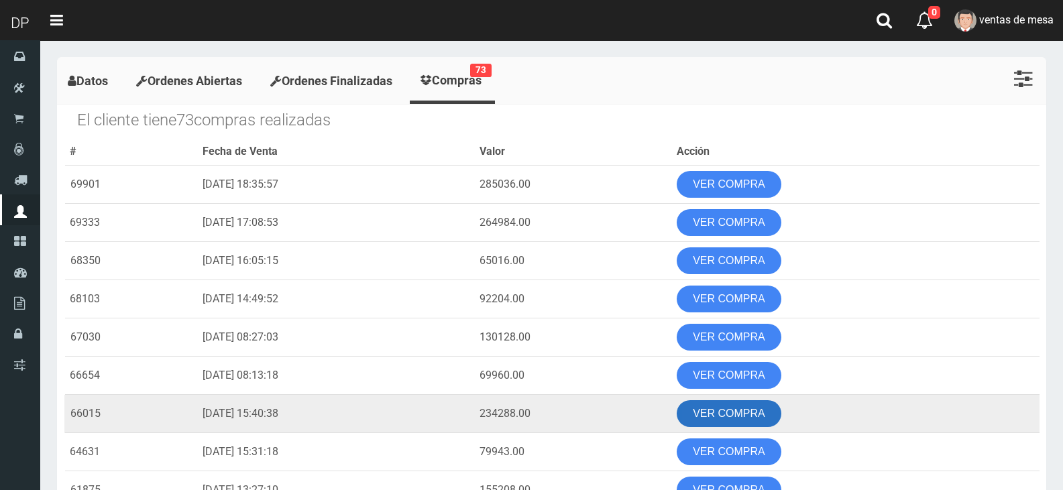
click at [744, 408] on link "VER COMPRA" at bounding box center [729, 413] width 105 height 27
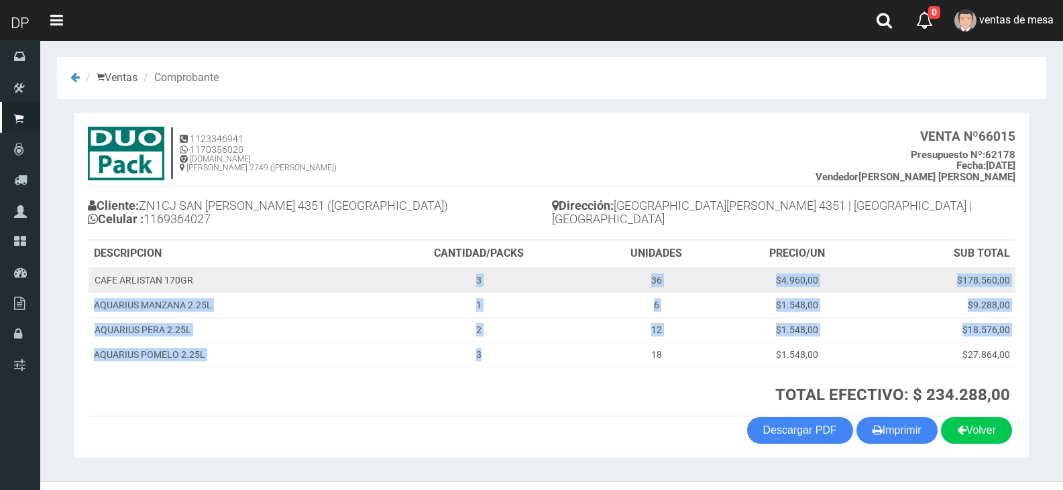
drag, startPoint x: 500, startPoint y: 355, endPoint x: 469, endPoint y: 281, distance: 80.8
click at [469, 281] on tbody "CAFE ARLISTAN 170GR 3 36 $4.960,00 $178.560,00 AQUARIUS MANZANA 2.25L 1 6 $1.54…" at bounding box center [552, 318] width 927 height 100
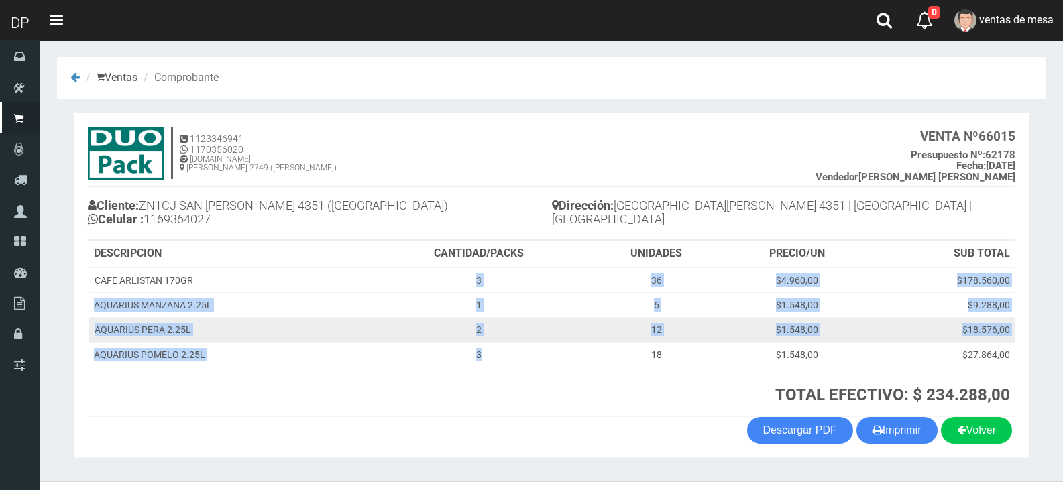
click at [463, 332] on td "2" at bounding box center [478, 329] width 219 height 25
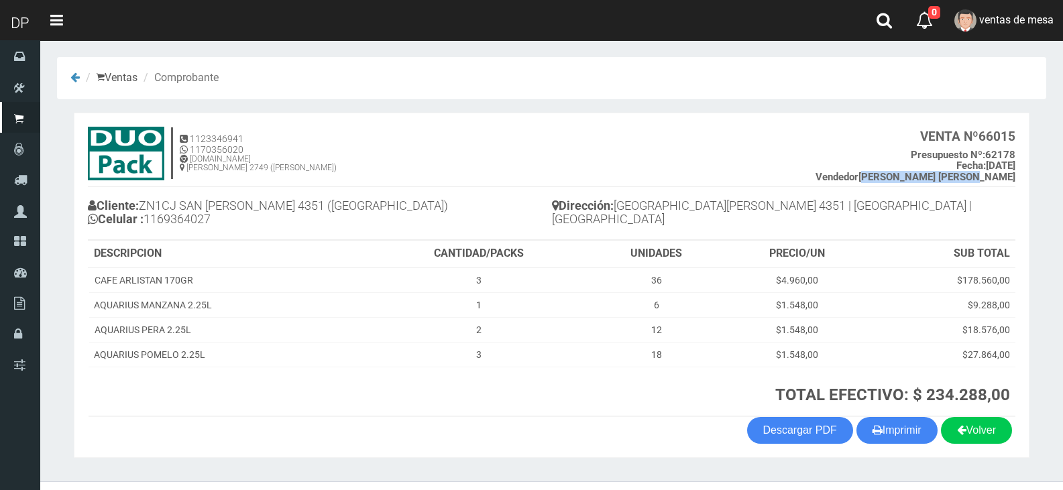
drag, startPoint x: 891, startPoint y: 174, endPoint x: 1010, endPoint y: 176, distance: 119.4
click at [1010, 176] on b "Vendedor [PERSON_NAME] [PERSON_NAME]" at bounding box center [915, 177] width 200 height 12
click at [858, 174] on strong "Vendedor" at bounding box center [836, 177] width 43 height 12
click at [894, 433] on button "Imprimir" at bounding box center [896, 430] width 81 height 27
